Goal: Task Accomplishment & Management: Manage account settings

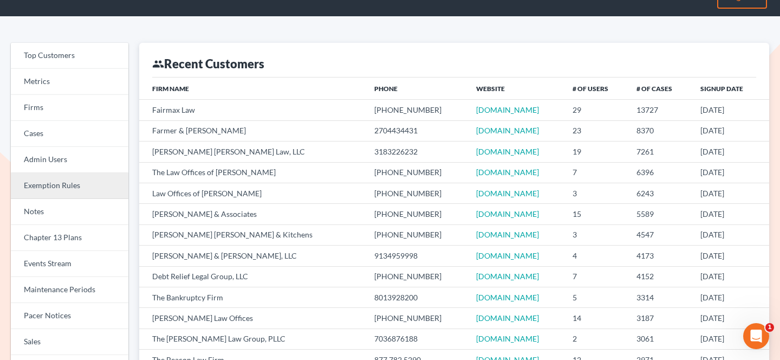
scroll to position [24, 0]
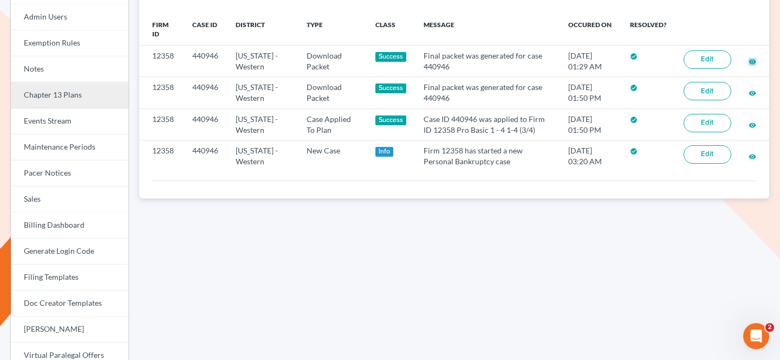
scroll to position [169, 0]
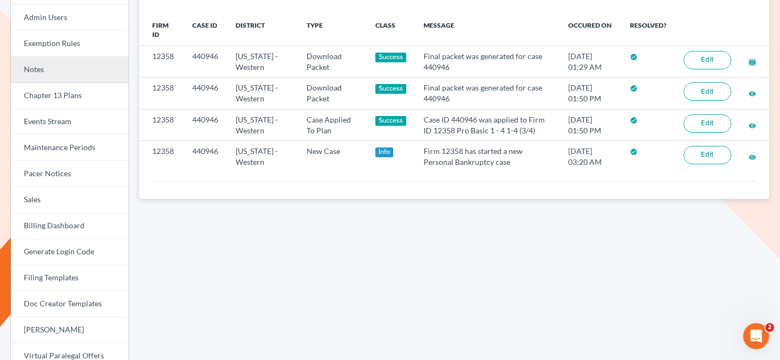
click at [74, 68] on link "Notes" at bounding box center [70, 70] width 118 height 26
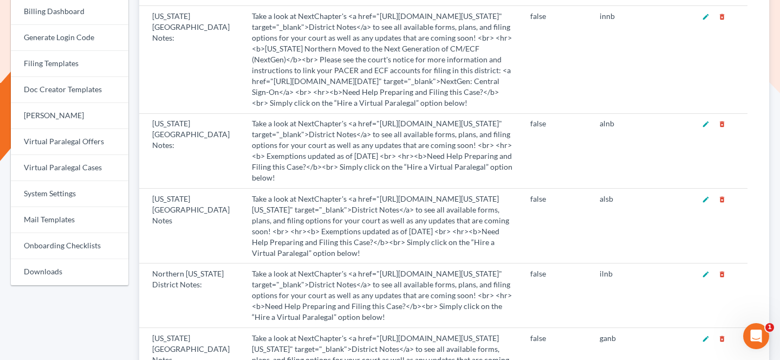
scroll to position [385, 0]
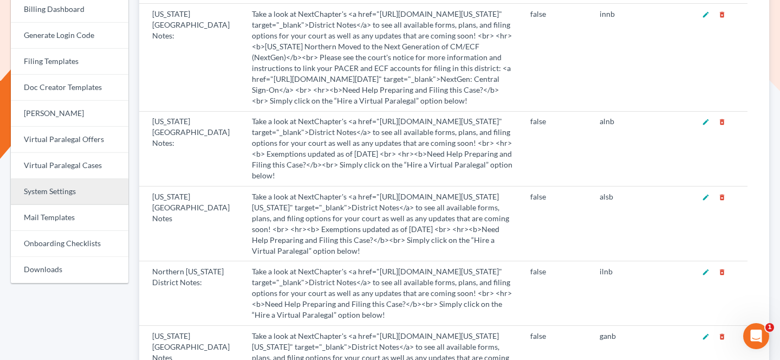
click at [67, 197] on link "System Settings" at bounding box center [70, 192] width 118 height 26
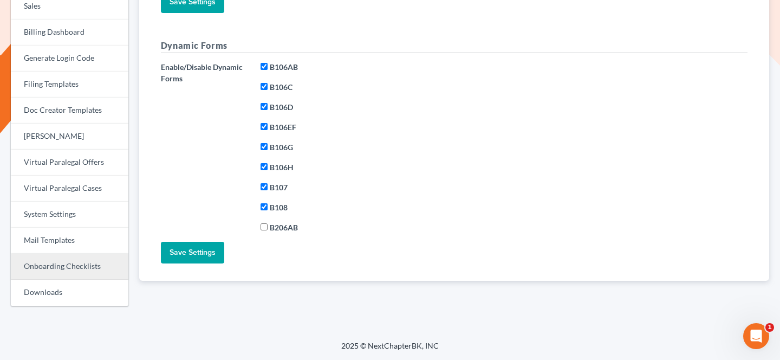
click at [77, 267] on link "Onboarding Checklists" at bounding box center [70, 266] width 118 height 26
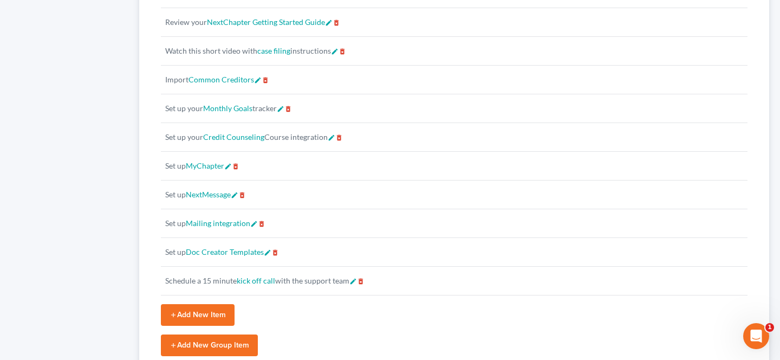
scroll to position [1577, 0]
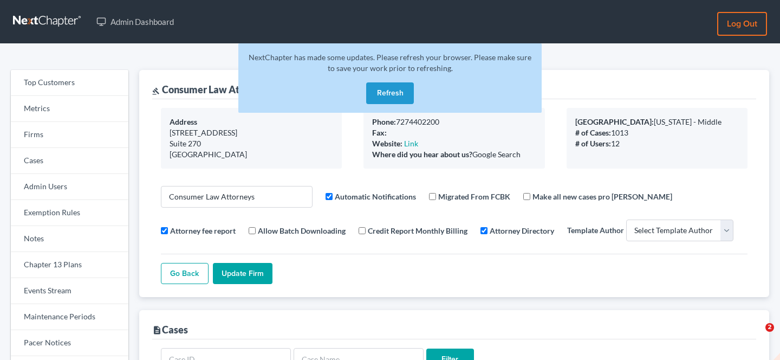
select select
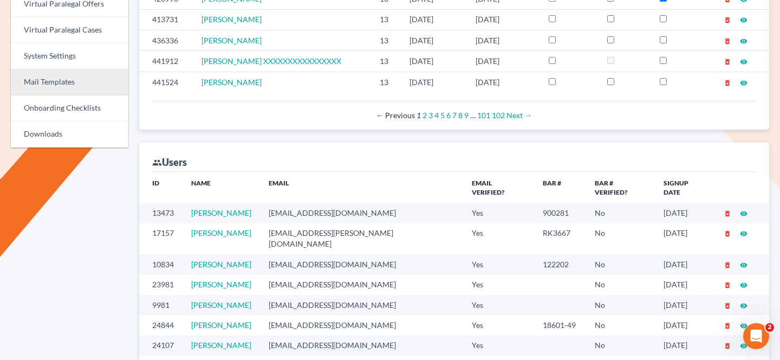
scroll to position [519, 0]
click at [75, 94] on link "Mail Templates" at bounding box center [70, 83] width 118 height 26
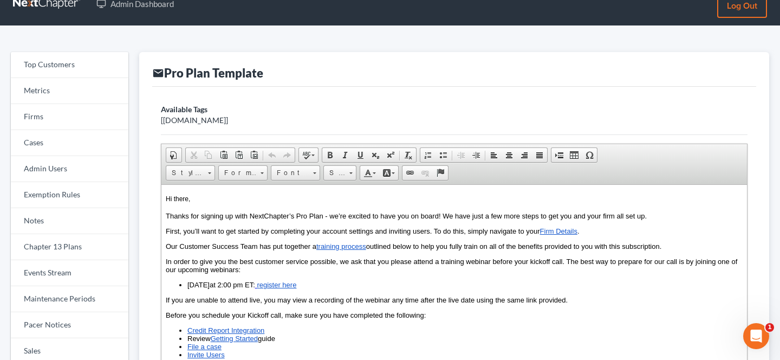
scroll to position [21, 0]
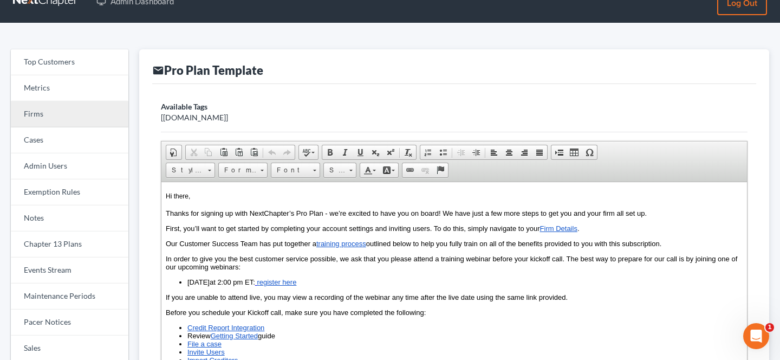
click at [61, 121] on link "Firms" at bounding box center [70, 114] width 118 height 26
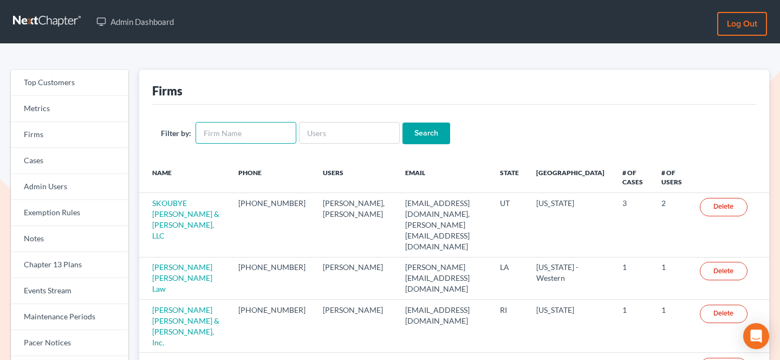
click at [222, 129] on input "text" at bounding box center [246, 133] width 101 height 22
paste input "12321"
type input "12321"
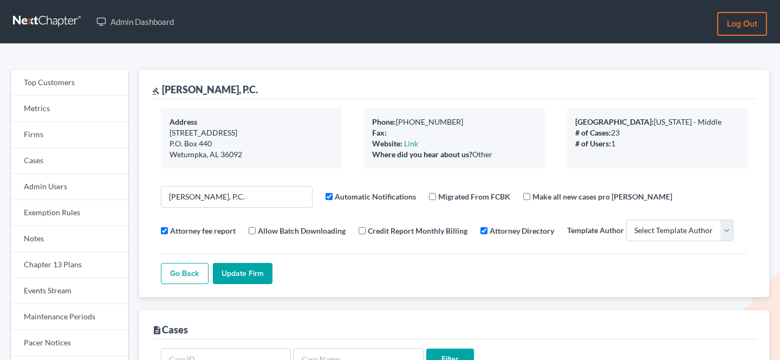
select select
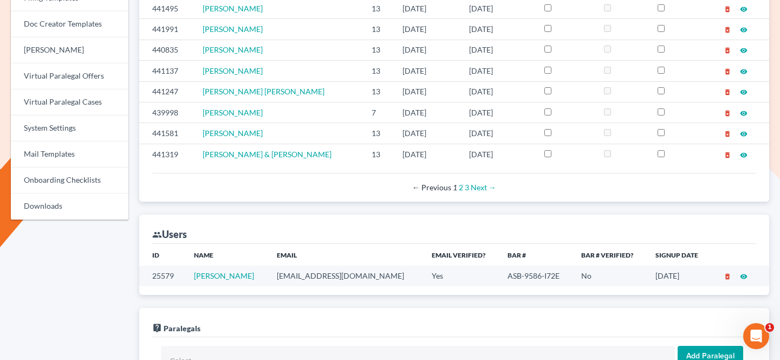
scroll to position [449, 0]
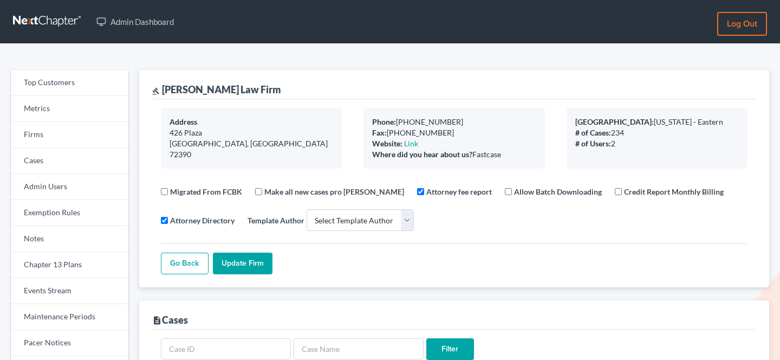
select select
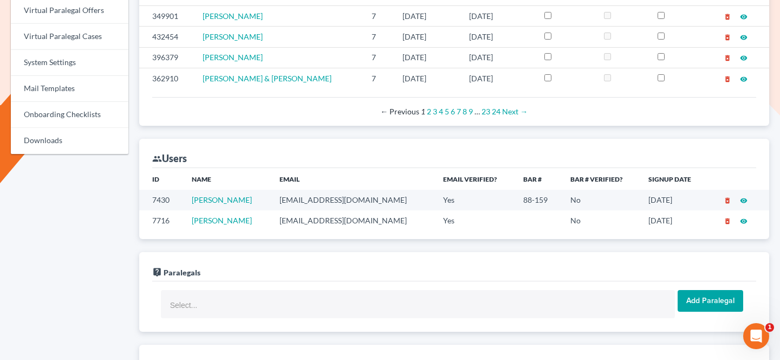
scroll to position [529, 0]
